Goal: Information Seeking & Learning: Check status

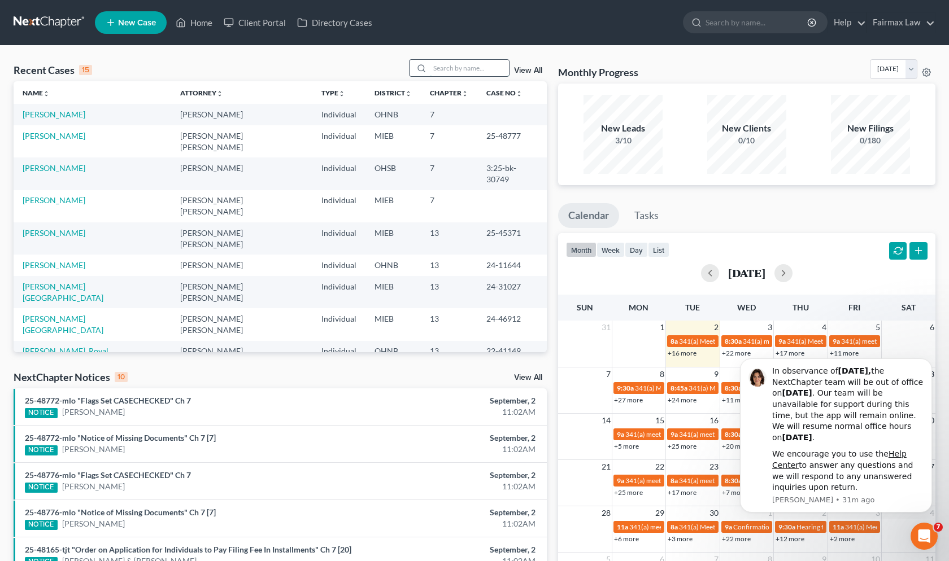
click at [462, 65] on input "search" at bounding box center [469, 68] width 79 height 16
type input "25-45593"
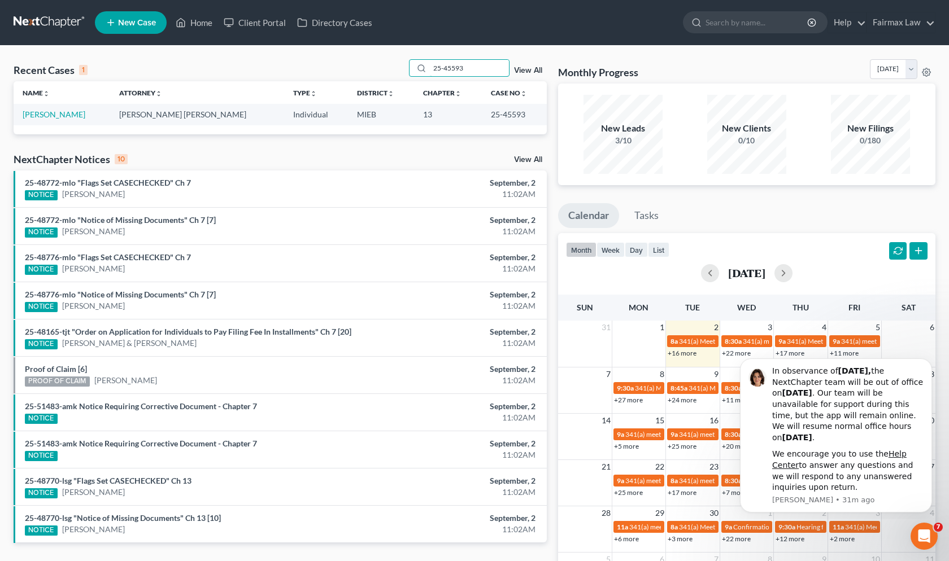
drag, startPoint x: 446, startPoint y: 67, endPoint x: 400, endPoint y: 65, distance: 45.8
click at [400, 65] on div "Recent Cases 1 25-45593 View All" at bounding box center [280, 70] width 533 height 22
click at [32, 117] on link "[PERSON_NAME]" at bounding box center [54, 115] width 63 height 10
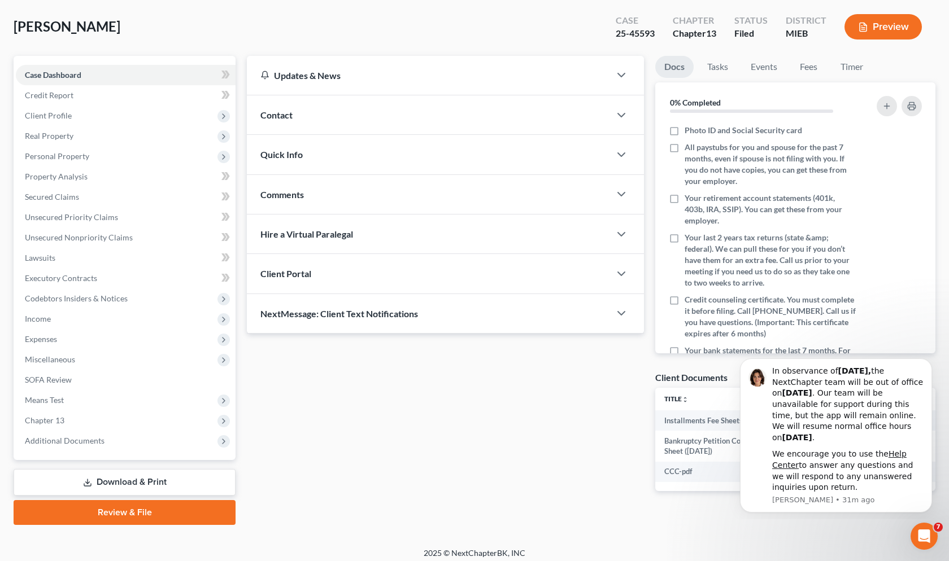
scroll to position [59, 0]
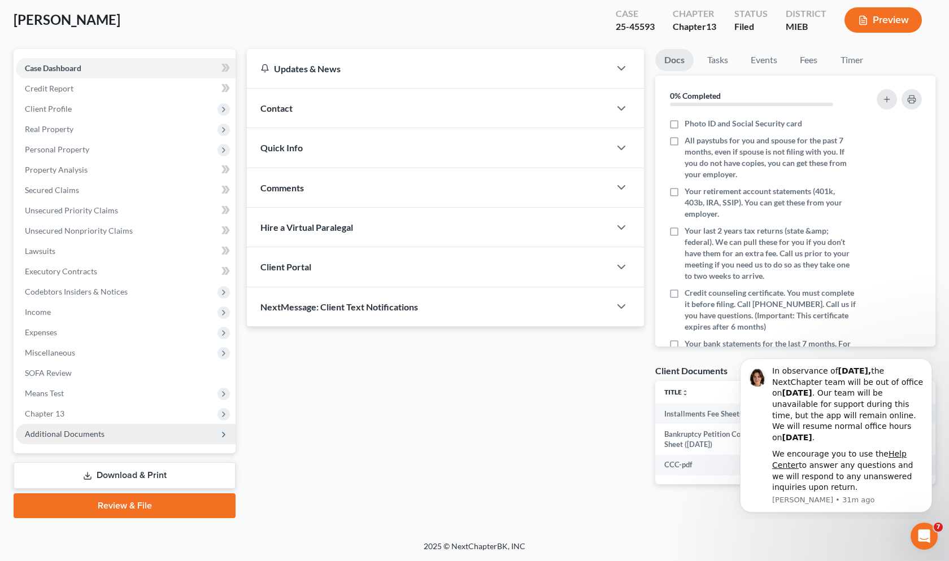
click at [76, 433] on span "Additional Documents" at bounding box center [65, 434] width 80 height 10
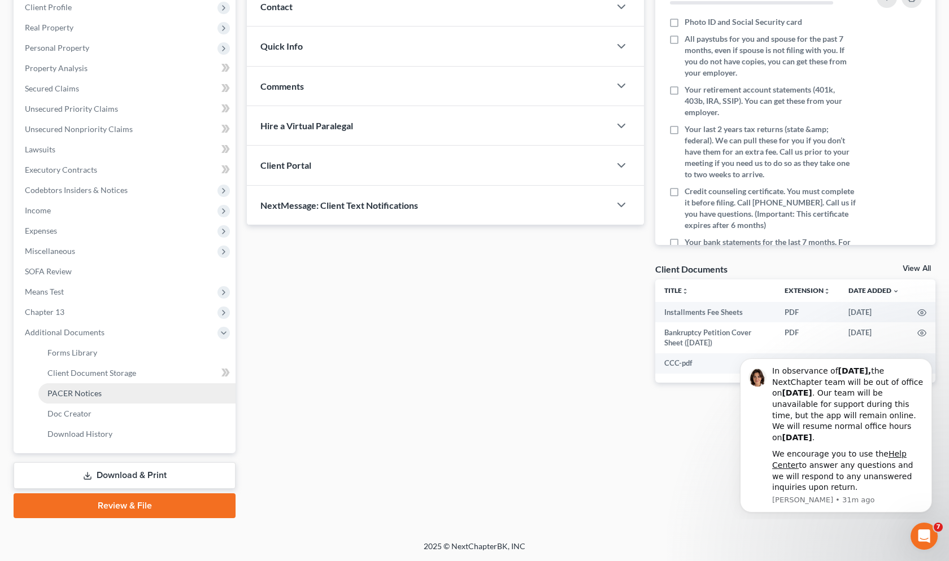
click at [70, 391] on span "PACER Notices" at bounding box center [74, 394] width 54 height 10
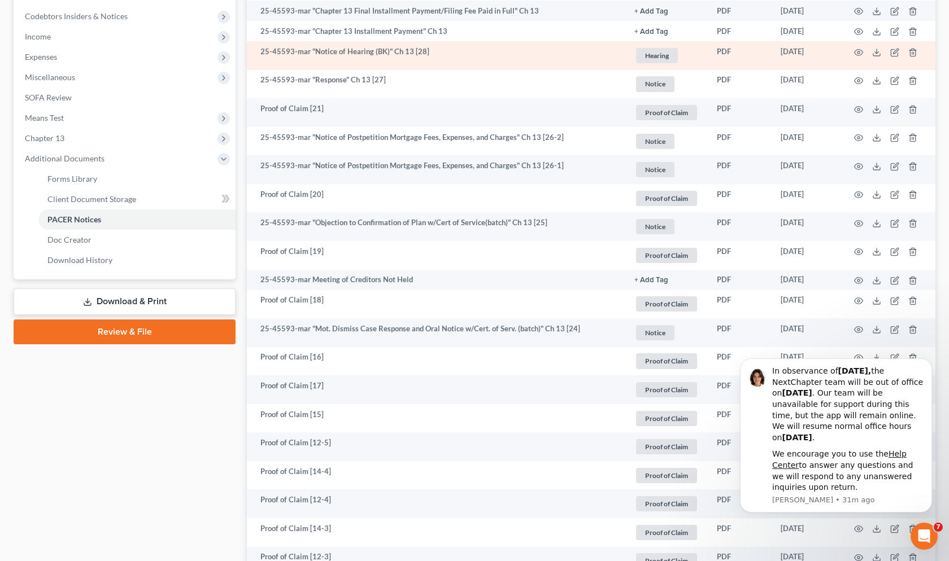
scroll to position [339, 0]
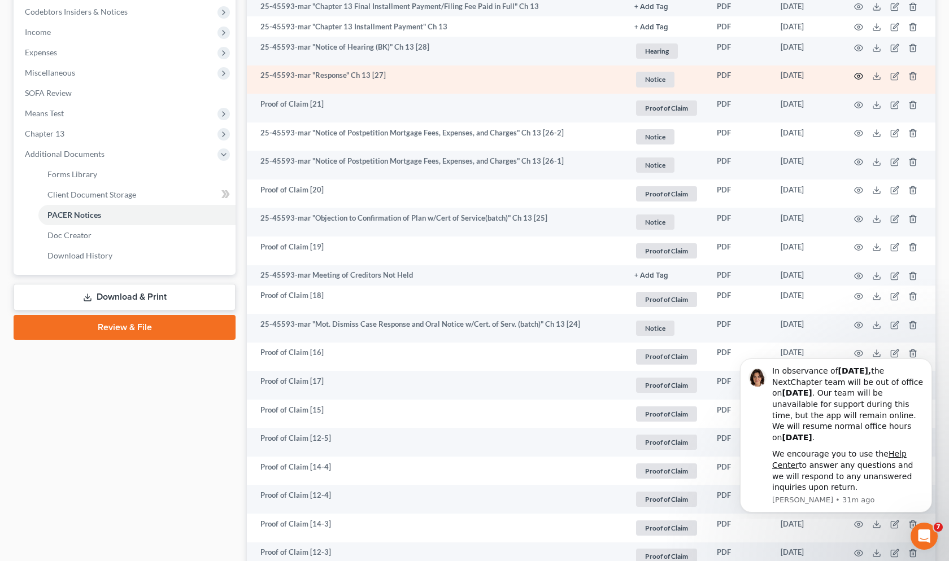
click at [859, 76] on circle "button" at bounding box center [858, 76] width 2 height 2
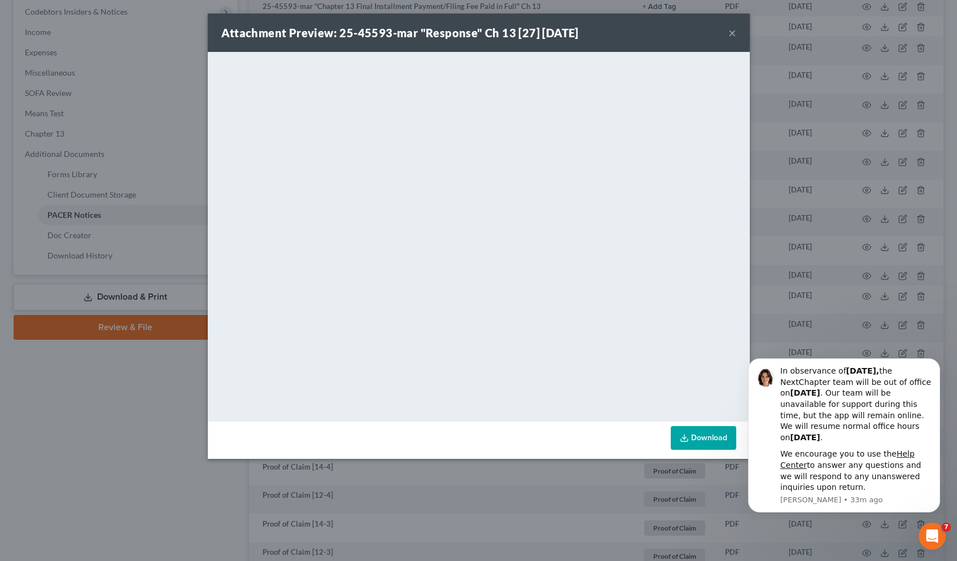
click at [727, 33] on div "Attachment Preview: 25-45593-mar "Response" Ch 13 [27] [DATE] ×" at bounding box center [479, 33] width 542 height 38
click at [728, 32] on button "×" at bounding box center [732, 33] width 8 height 14
